Goal: Task Accomplishment & Management: Use online tool/utility

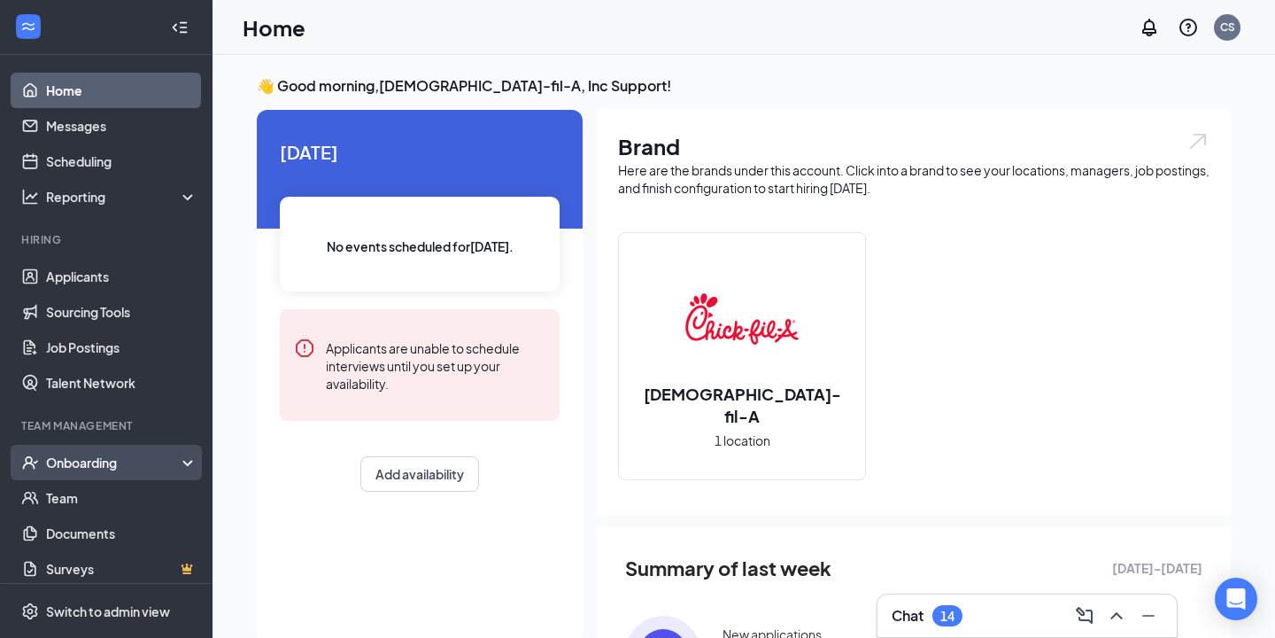
click at [119, 466] on div "Onboarding" at bounding box center [114, 462] width 136 height 18
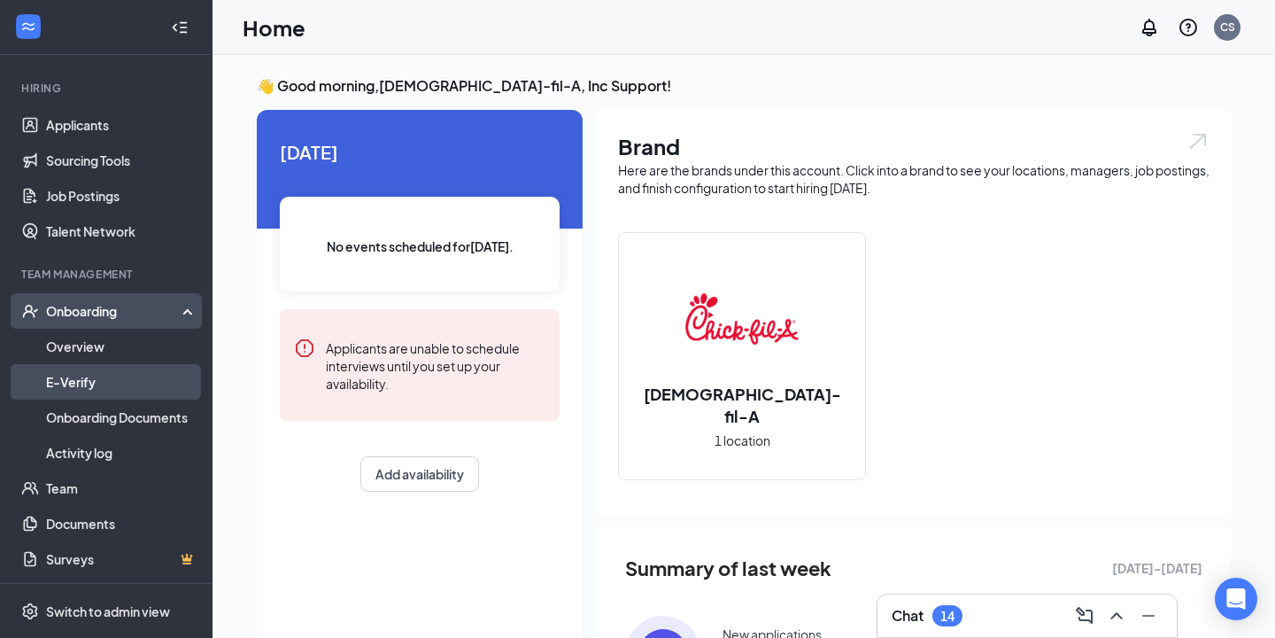
scroll to position [152, 0]
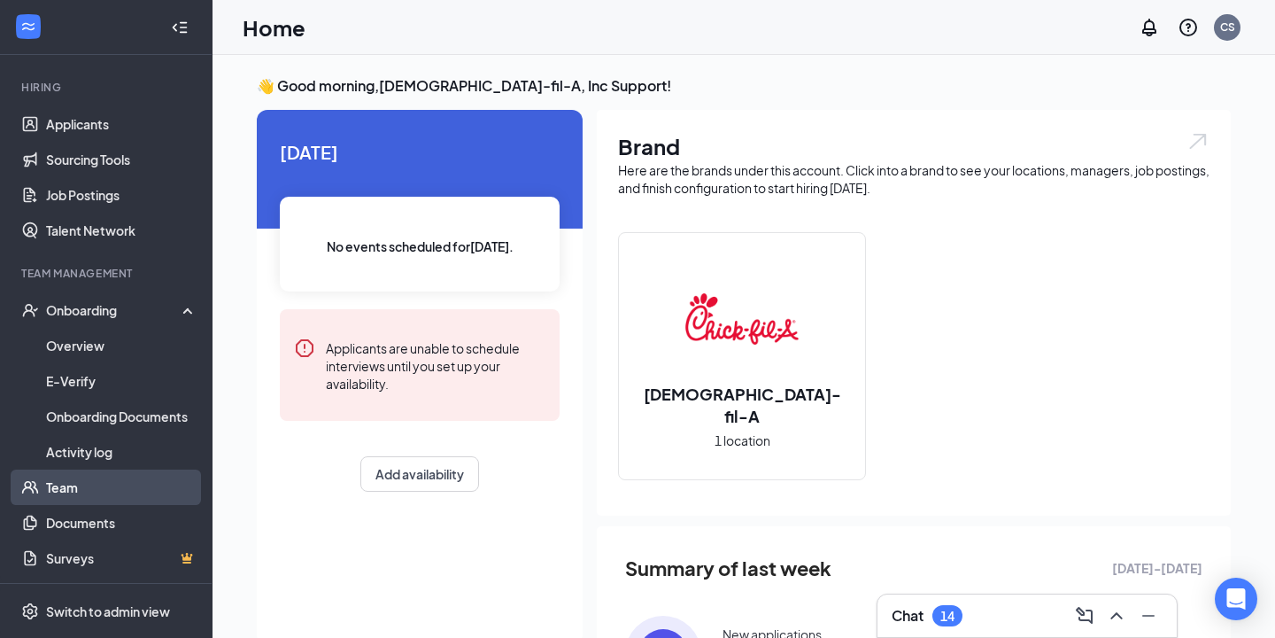
click at [123, 493] on link "Team" at bounding box center [121, 486] width 151 height 35
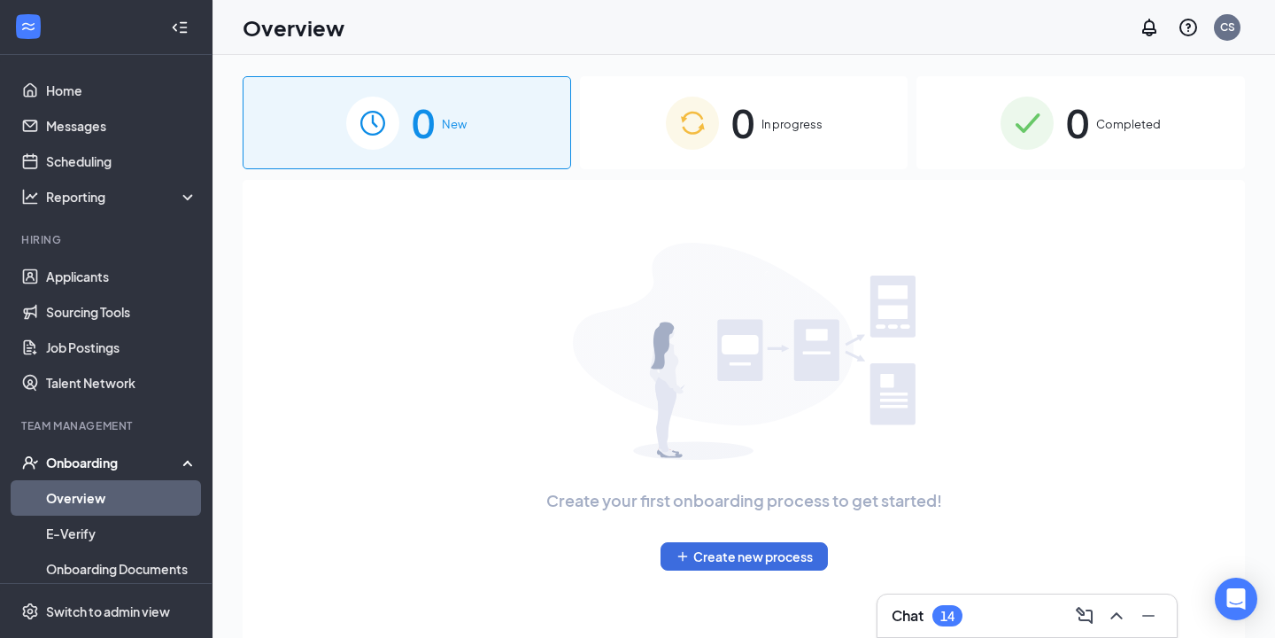
click at [693, 125] on img at bounding box center [692, 123] width 53 height 53
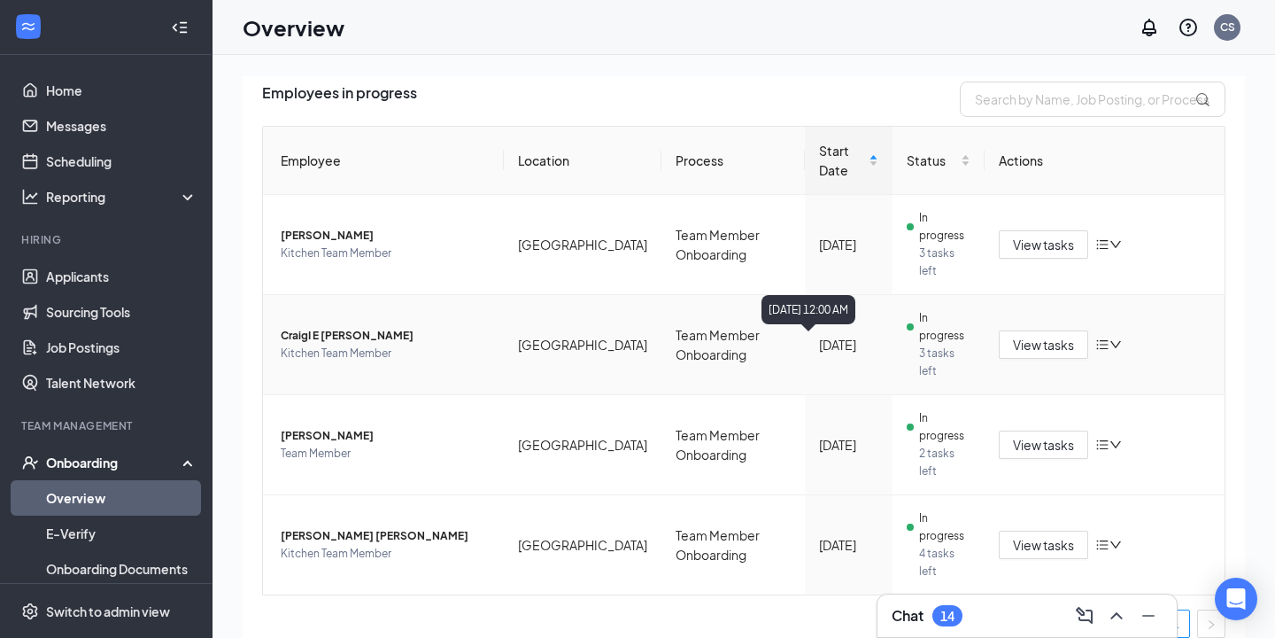
scroll to position [142, 0]
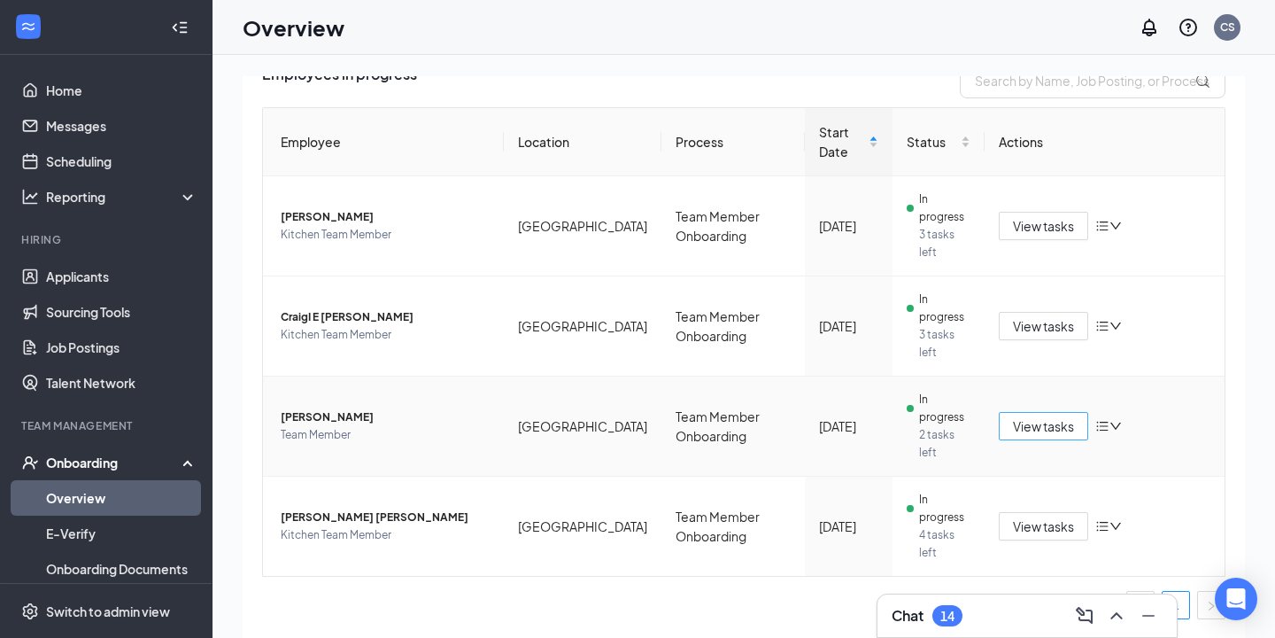
click at [1054, 424] on span "View tasks" at bounding box center [1043, 425] width 61 height 19
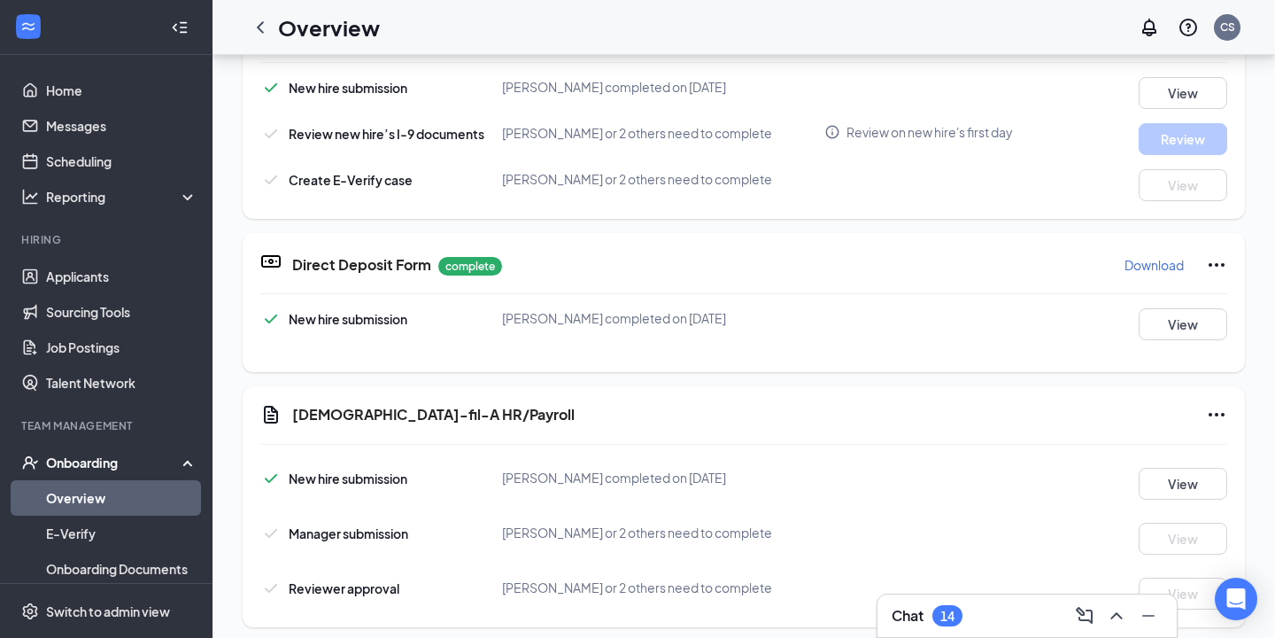
scroll to position [75, 0]
